Goal: Task Accomplishment & Management: Use online tool/utility

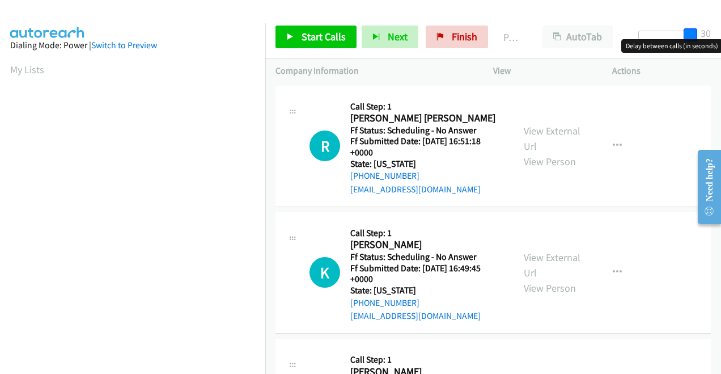
drag, startPoint x: 643, startPoint y: 31, endPoint x: 721, endPoint y: 31, distance: 78.3
click at [721, 31] on html "Start Calls Pause Next Finish Paused AutoTab AutoTab 30 Company Information Inf…" at bounding box center [360, 27] width 721 height 54
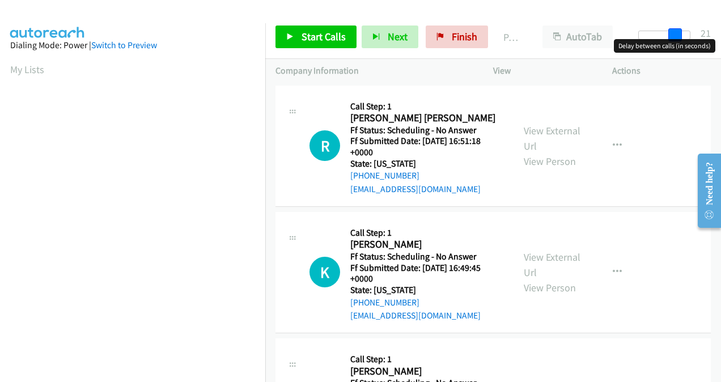
drag, startPoint x: 691, startPoint y: 33, endPoint x: 721, endPoint y: 33, distance: 29.5
click at [721, 33] on html "Start Calls Pause Next Finish Paused AutoTab AutoTab 21 Company Information Inf…" at bounding box center [360, 27] width 721 height 54
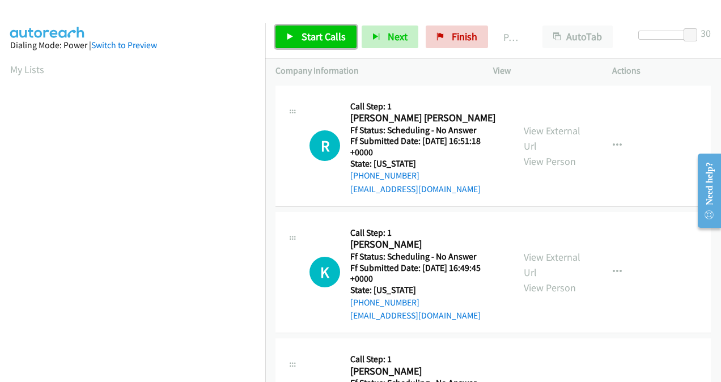
click at [314, 37] on span "Start Calls" at bounding box center [324, 36] width 44 height 13
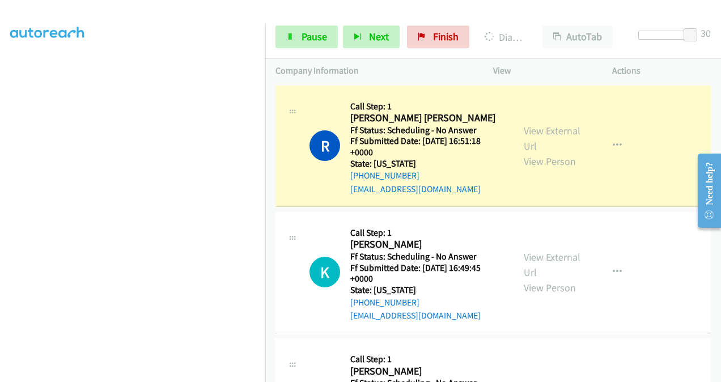
scroll to position [254, 0]
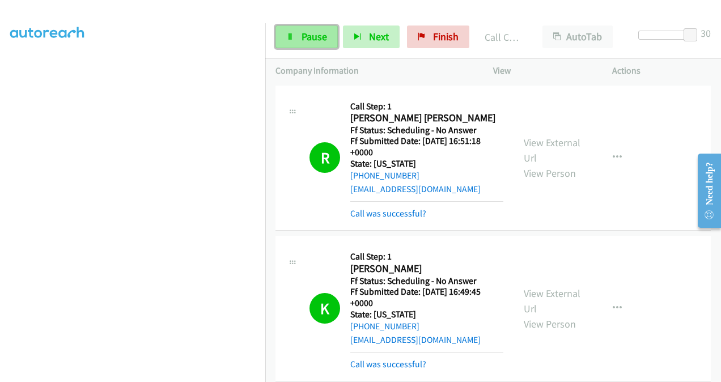
click at [316, 45] on link "Pause" at bounding box center [307, 37] width 62 height 23
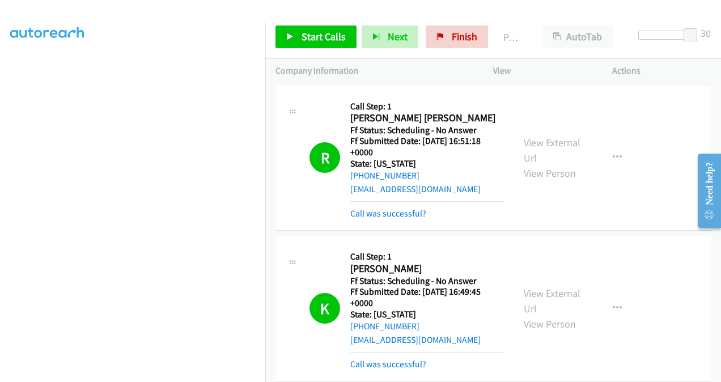
click at [652, 40] on div at bounding box center [664, 40] width 73 height 18
click at [652, 37] on div at bounding box center [670, 35] width 52 height 9
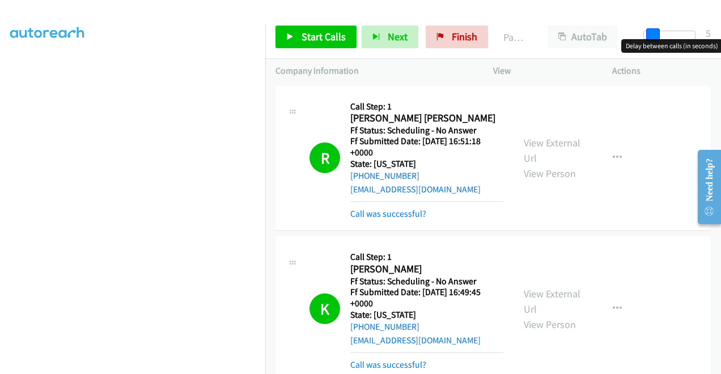
click at [648, 37] on span at bounding box center [654, 35] width 14 height 14
drag, startPoint x: 651, startPoint y: 32, endPoint x: 660, endPoint y: 35, distance: 9.7
click at [660, 35] on span at bounding box center [657, 35] width 14 height 14
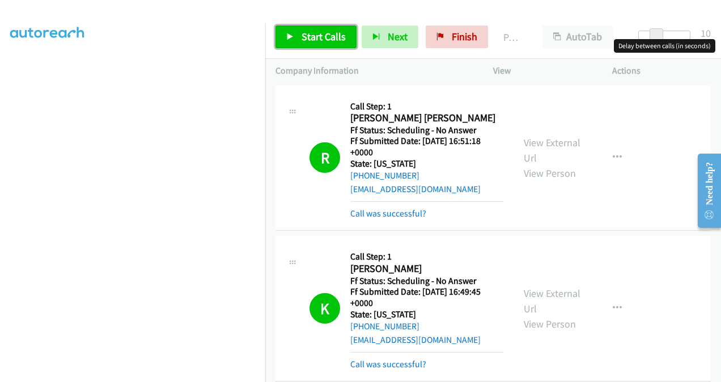
click at [328, 36] on span "Start Calls" at bounding box center [324, 36] width 44 height 13
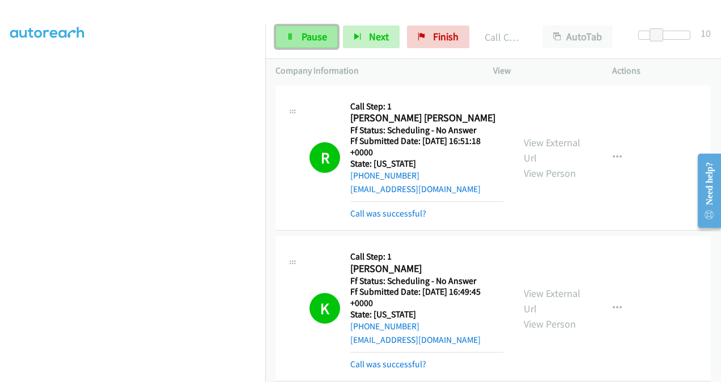
click at [309, 31] on span "Pause" at bounding box center [315, 36] width 26 height 13
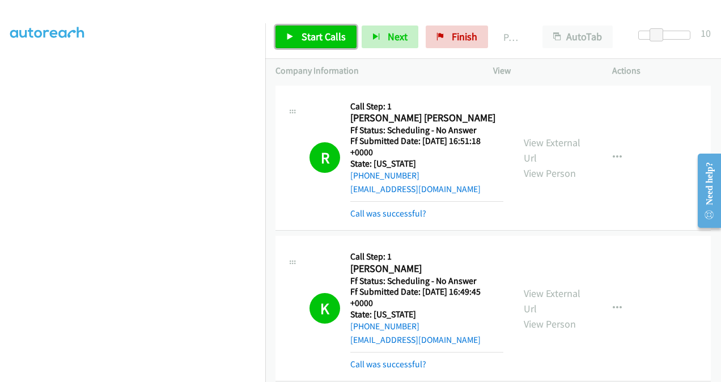
click at [318, 34] on span "Start Calls" at bounding box center [324, 36] width 44 height 13
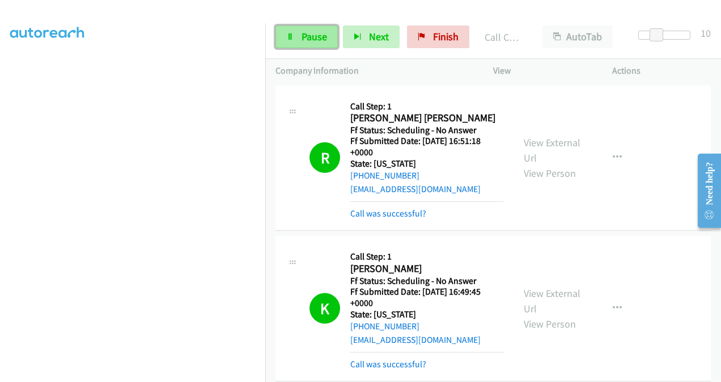
click at [311, 33] on span "Pause" at bounding box center [315, 36] width 26 height 13
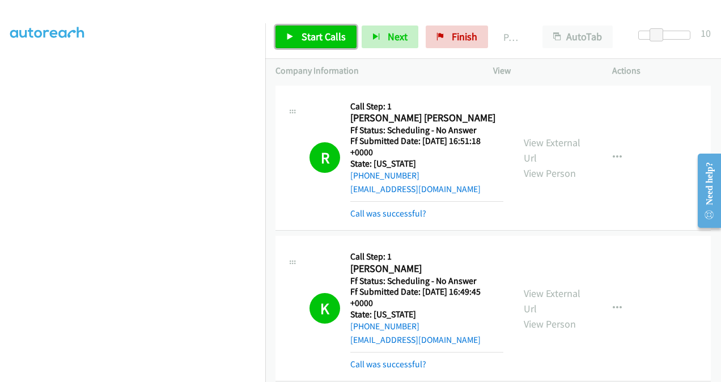
click at [311, 29] on link "Start Calls" at bounding box center [316, 37] width 81 height 23
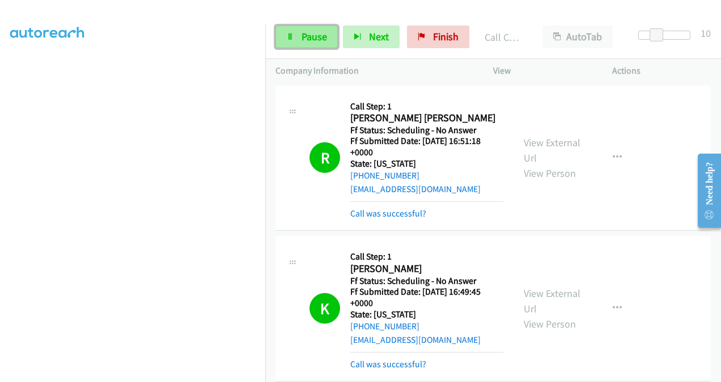
click at [313, 39] on span "Pause" at bounding box center [315, 36] width 26 height 13
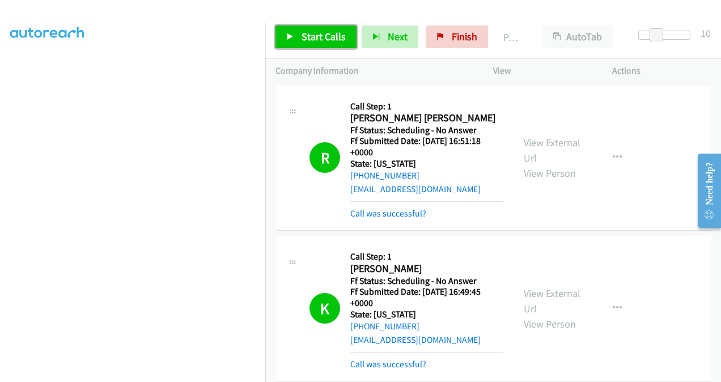
click at [331, 37] on span "Start Calls" at bounding box center [324, 36] width 44 height 13
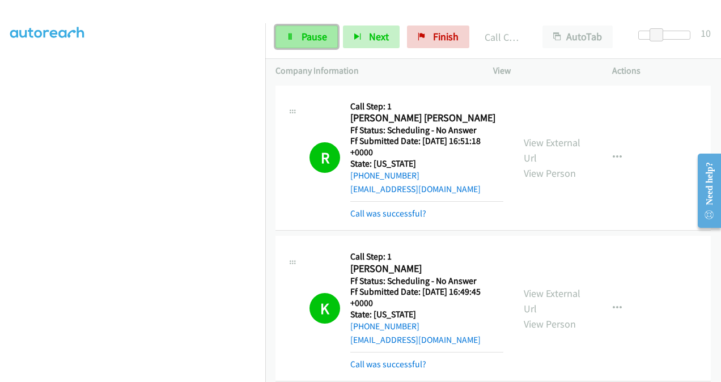
click at [317, 31] on span "Pause" at bounding box center [315, 36] width 26 height 13
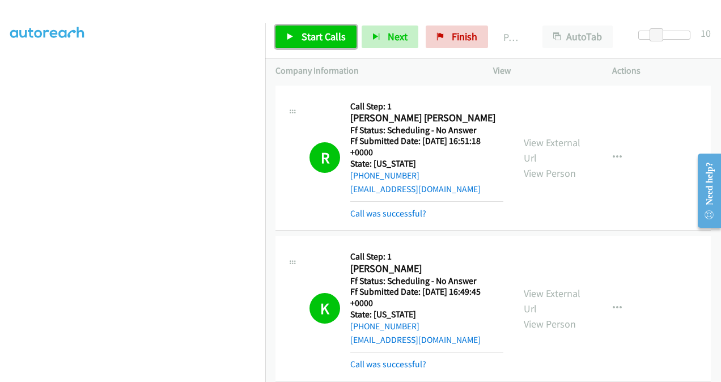
click at [335, 28] on link "Start Calls" at bounding box center [316, 37] width 81 height 23
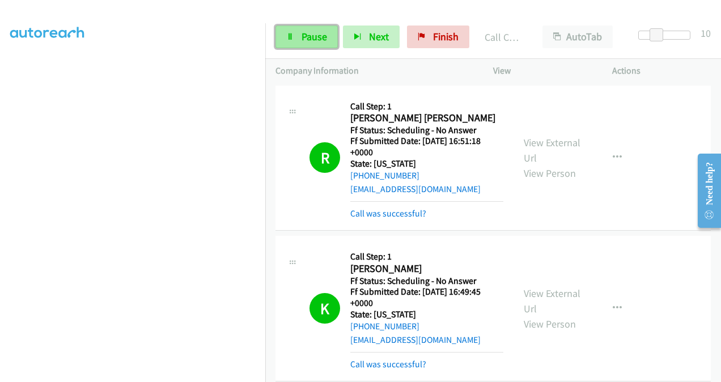
click at [306, 40] on span "Pause" at bounding box center [315, 36] width 26 height 13
